Goal: Information Seeking & Learning: Learn about a topic

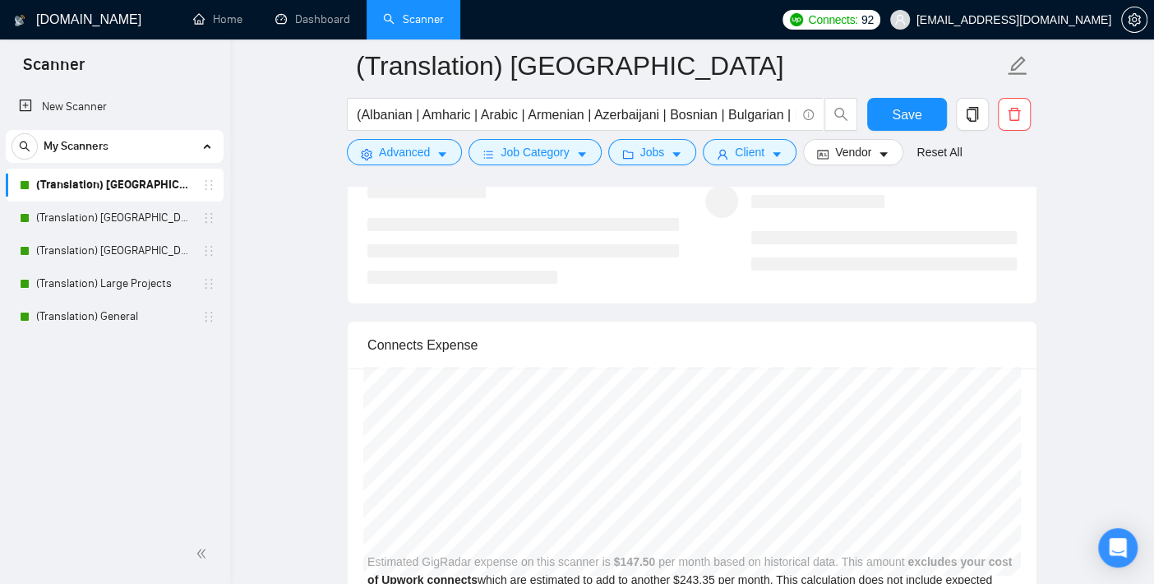
scroll to position [3356, 0]
click at [124, 228] on link "(Translation) [GEOGRAPHIC_DATA]" at bounding box center [114, 217] width 156 height 33
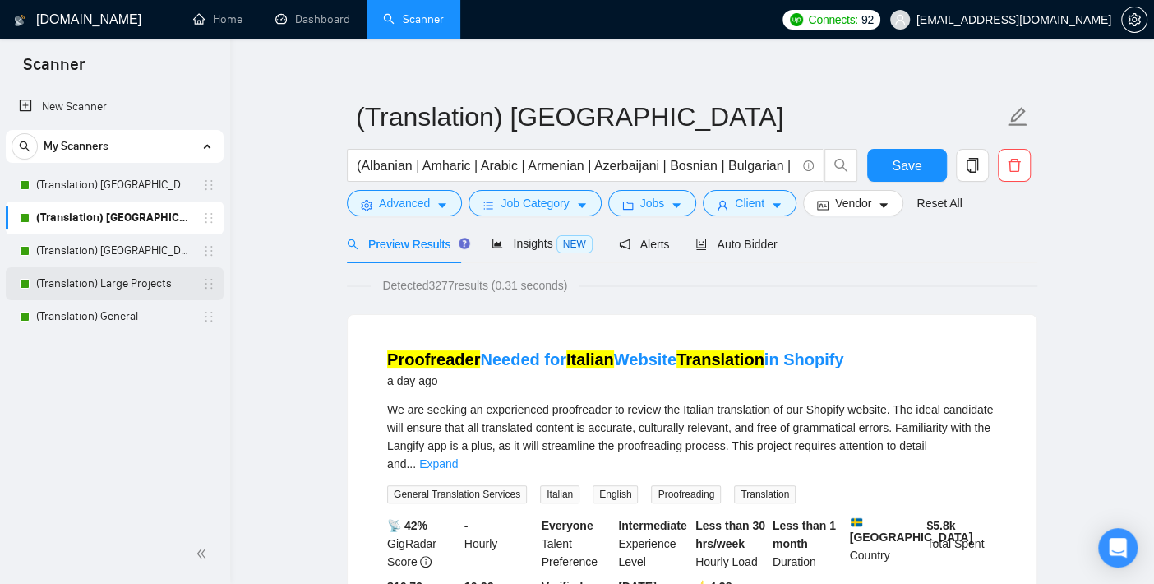
click at [113, 283] on link "(Translation) Large Projects" at bounding box center [114, 283] width 156 height 33
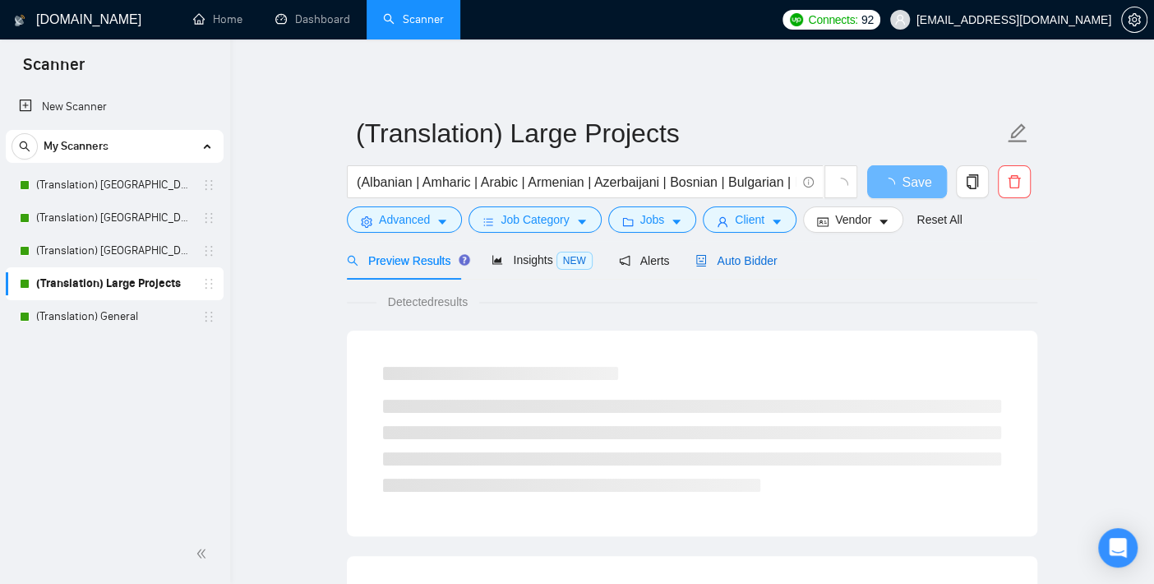
click at [730, 254] on span "Auto Bidder" at bounding box center [735, 260] width 81 height 13
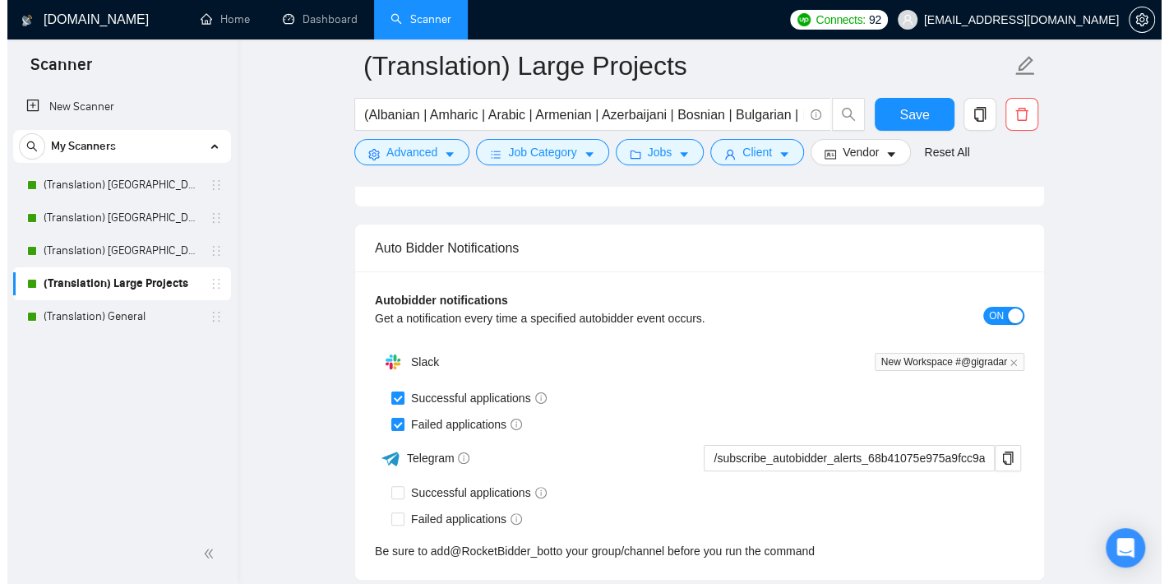
scroll to position [4292, 0]
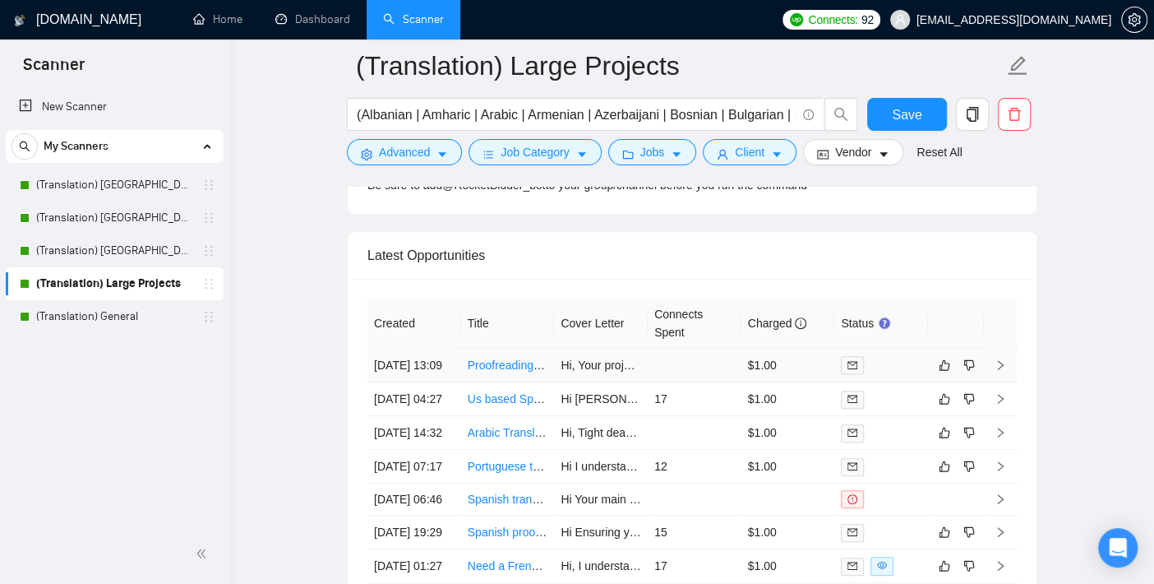
click at [399, 350] on td "[DATE] 13:09" at bounding box center [414, 365] width 94 height 34
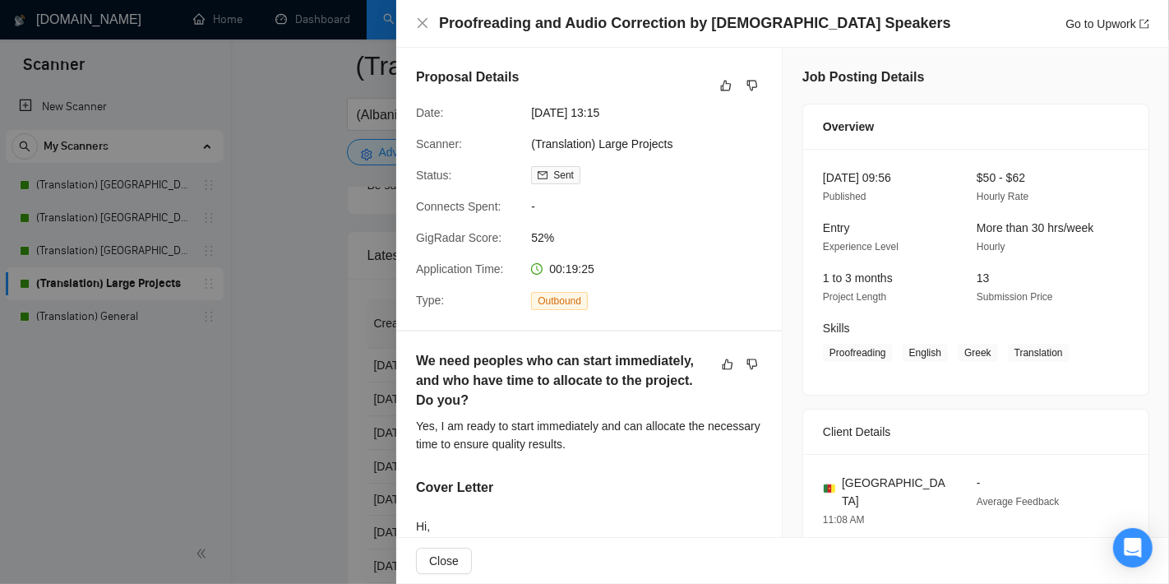
click at [324, 330] on div at bounding box center [584, 292] width 1169 height 584
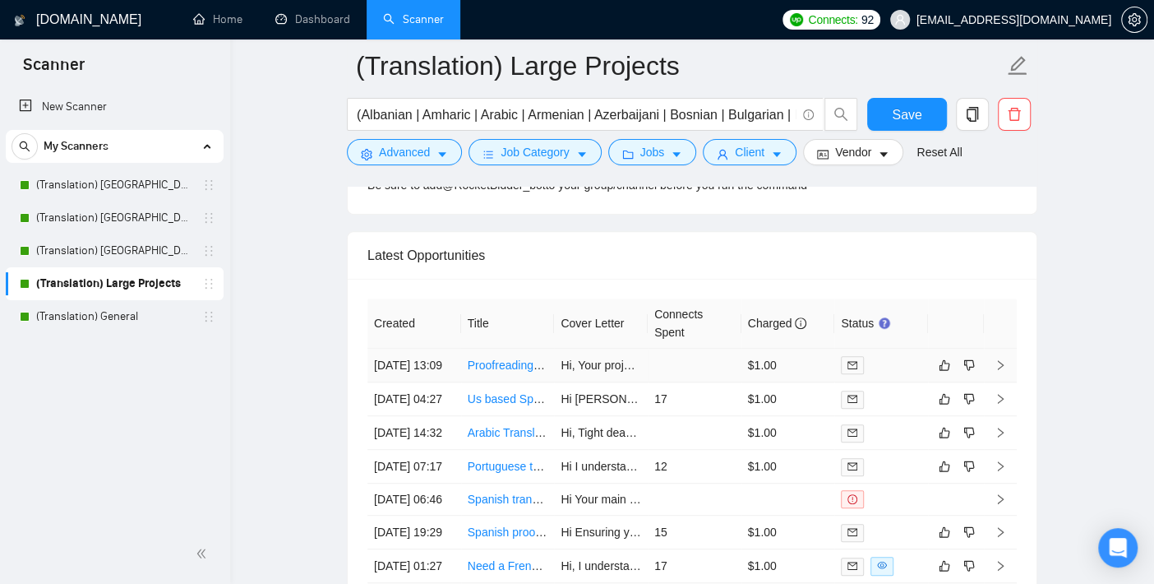
click at [392, 367] on td "[DATE] 13:09" at bounding box center [414, 365] width 94 height 34
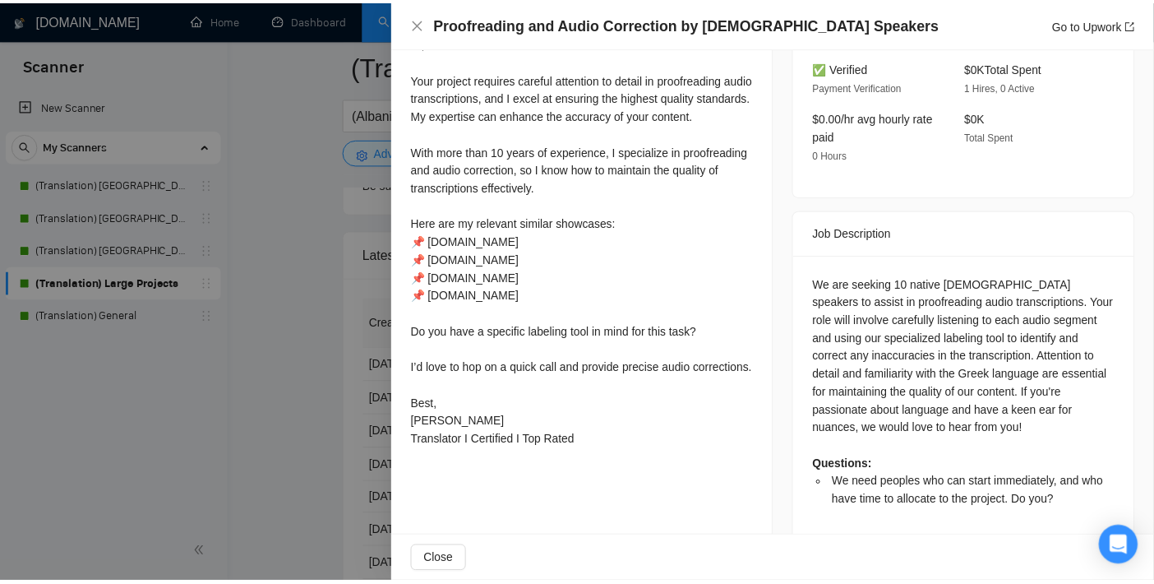
scroll to position [487, 0]
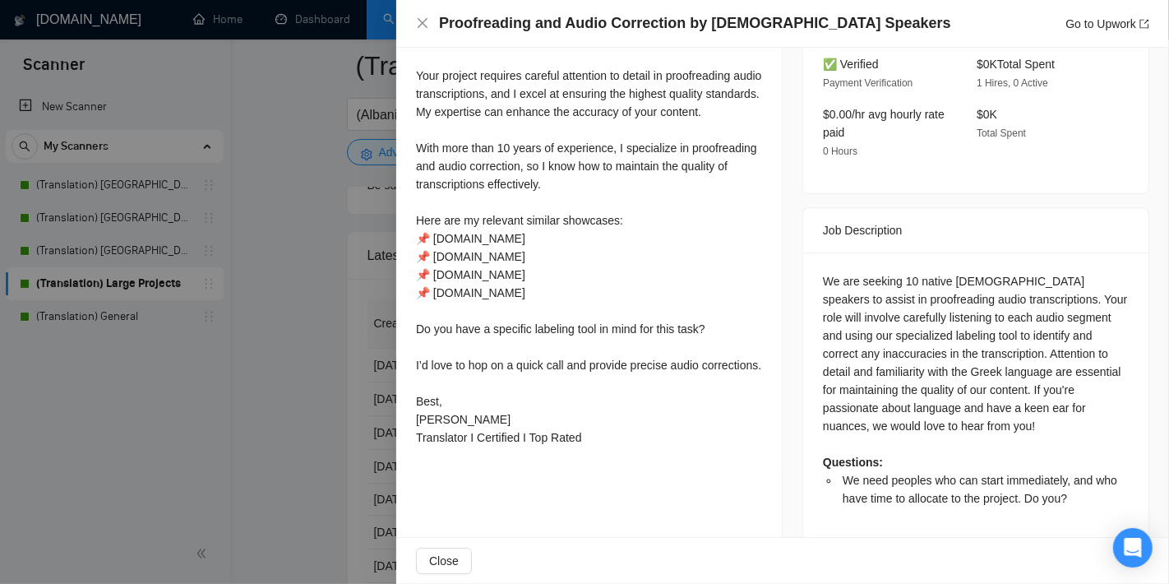
drag, startPoint x: 295, startPoint y: 199, endPoint x: 268, endPoint y: 193, distance: 27.7
click at [295, 198] on div at bounding box center [584, 292] width 1169 height 584
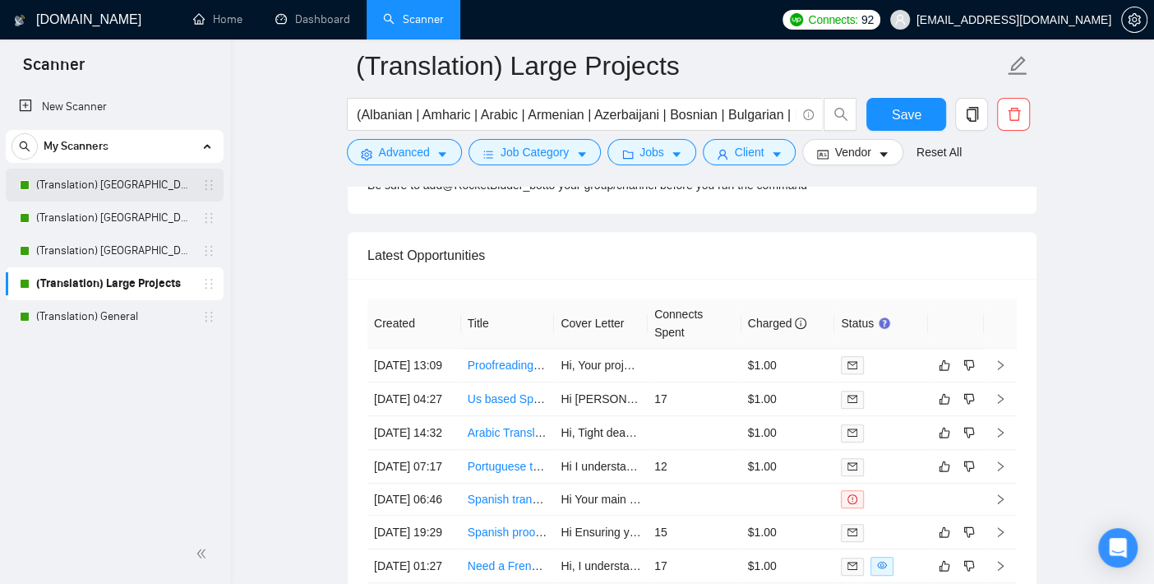
click at [137, 177] on link "(Translation) [GEOGRAPHIC_DATA]" at bounding box center [114, 184] width 156 height 33
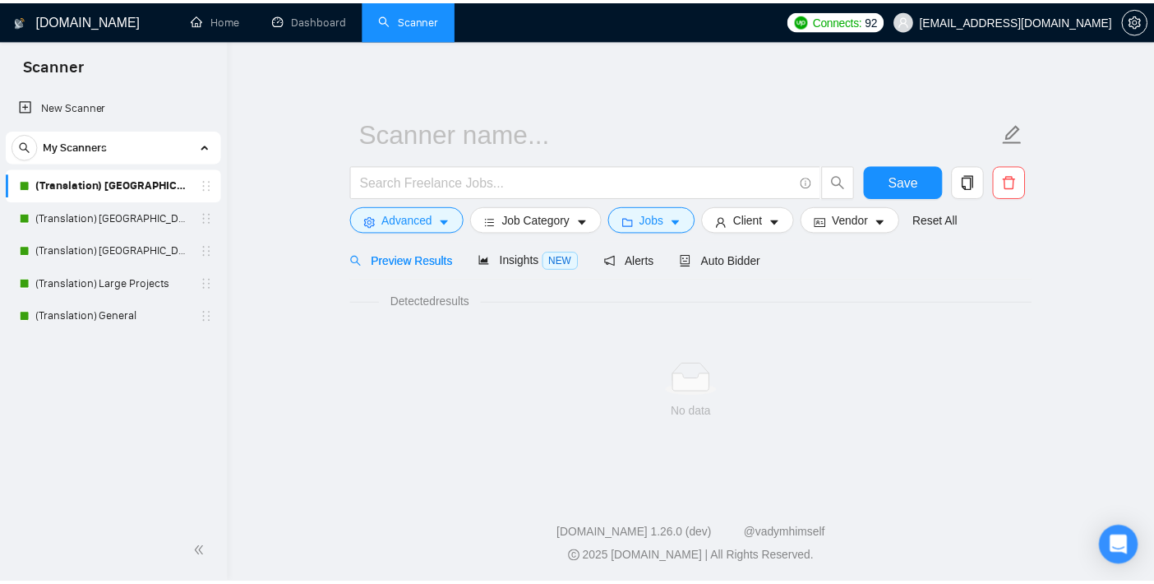
scroll to position [16, 0]
